Goal: Task Accomplishment & Management: Manage account settings

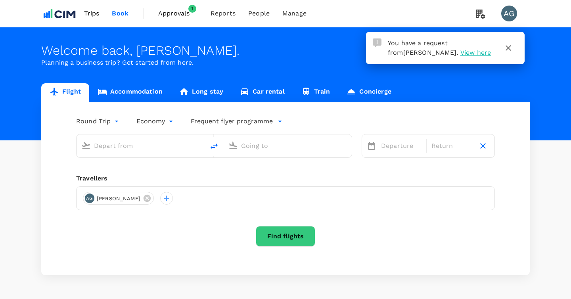
type input "[GEOGRAPHIC_DATA] ([PERSON_NAME])"
type input "[PERSON_NAME][GEOGRAPHIC_DATA][PERSON_NAME] (SYD)"
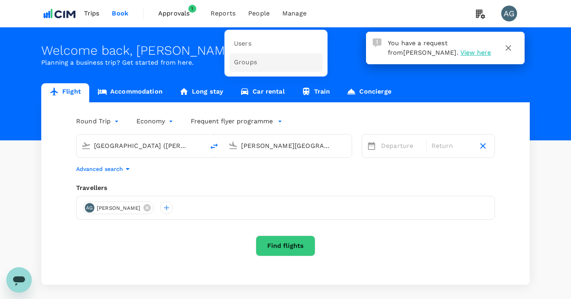
click at [248, 61] on span "Groups" at bounding box center [245, 62] width 23 height 9
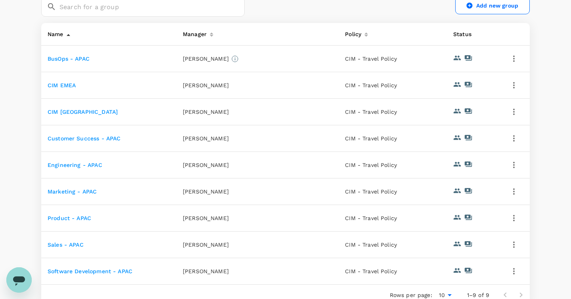
scroll to position [123, 0]
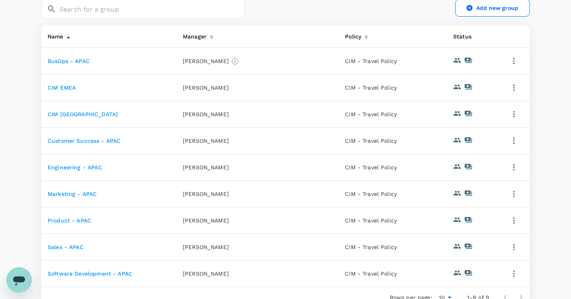
click at [519, 113] on button "button" at bounding box center [513, 113] width 13 height 13
click at [469, 138] on span "Edit" at bounding box center [486, 136] width 57 height 10
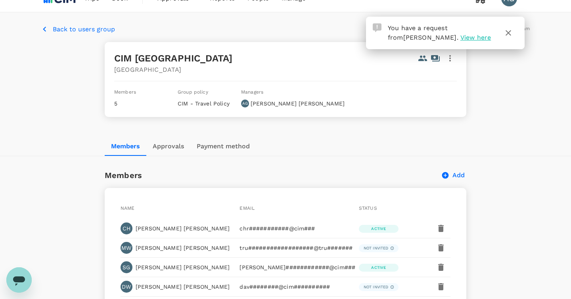
scroll to position [17, 0]
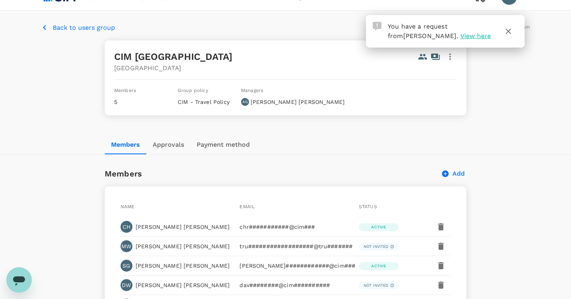
click at [176, 142] on button "Approvals" at bounding box center [168, 144] width 44 height 19
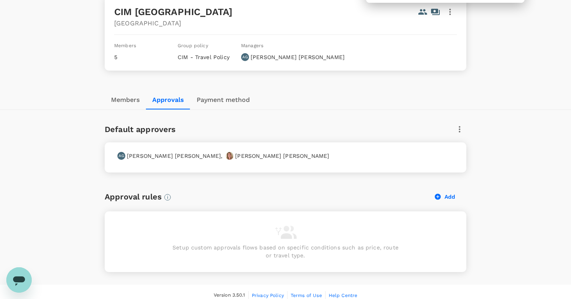
scroll to position [68, 0]
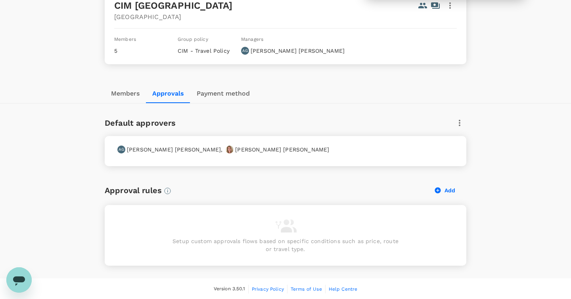
click at [460, 119] on icon "button" at bounding box center [460, 123] width 10 height 10
click at [454, 139] on span "Edit" at bounding box center [453, 144] width 13 height 10
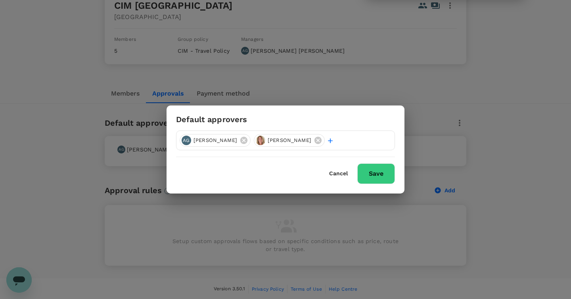
click at [560, 295] on div "Default approvers AG [PERSON_NAME] [PERSON_NAME] Cancel Save" at bounding box center [285, 149] width 571 height 299
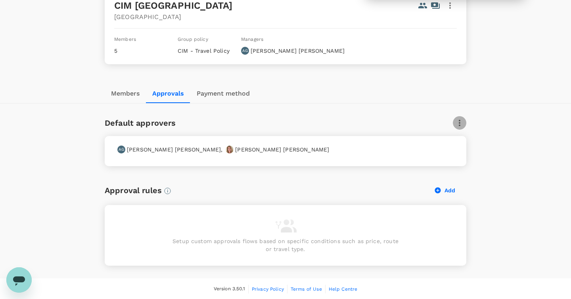
click at [457, 125] on icon "button" at bounding box center [460, 123] width 10 height 10
click at [453, 140] on span "Edit" at bounding box center [453, 144] width 13 height 10
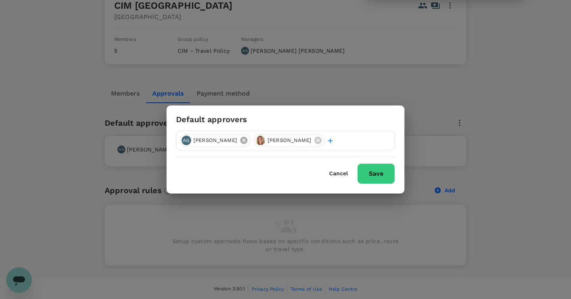
click at [240, 140] on icon at bounding box center [243, 140] width 7 height 7
click at [375, 172] on button "Save" at bounding box center [376, 173] width 38 height 21
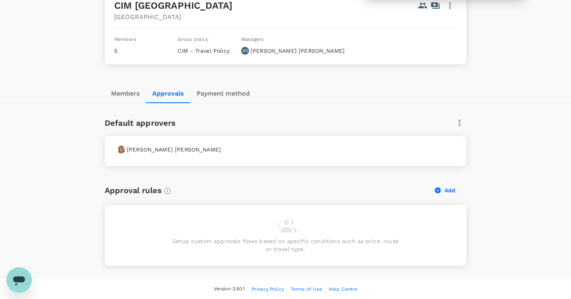
click at [458, 120] on icon "button" at bounding box center [460, 123] width 10 height 10
click at [455, 138] on div "Edit" at bounding box center [453, 143] width 25 height 19
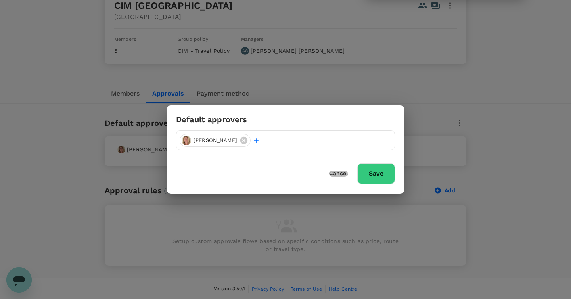
click at [343, 173] on button "Cancel" at bounding box center [338, 173] width 19 height 6
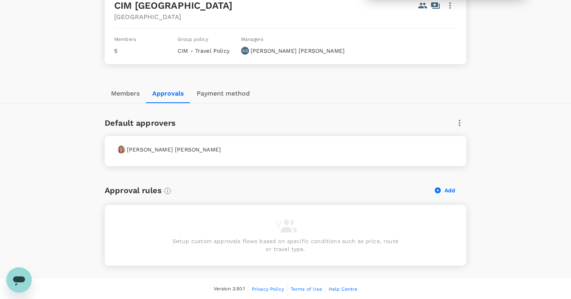
click at [123, 97] on button "Members" at bounding box center [125, 93] width 41 height 19
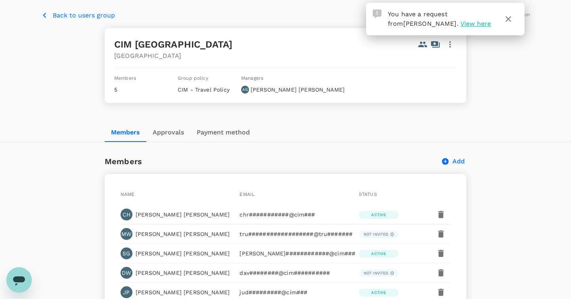
scroll to position [0, 0]
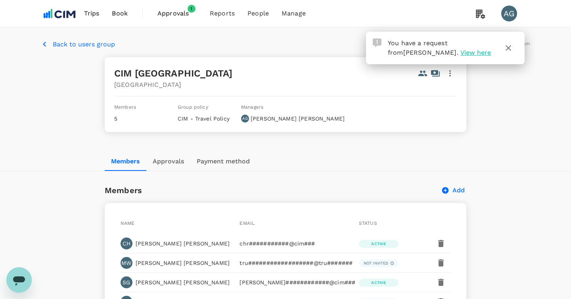
click at [179, 15] on span "Approvals" at bounding box center [177, 14] width 40 height 10
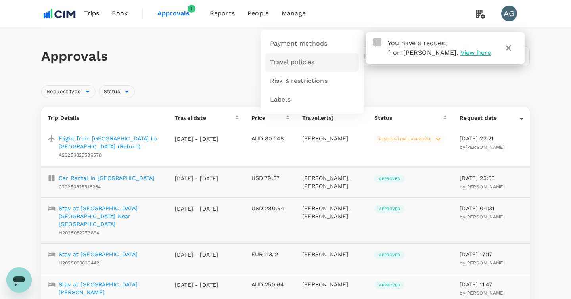
click at [297, 63] on span "Travel policies" at bounding box center [292, 62] width 44 height 9
